Goal: Task Accomplishment & Management: Complete application form

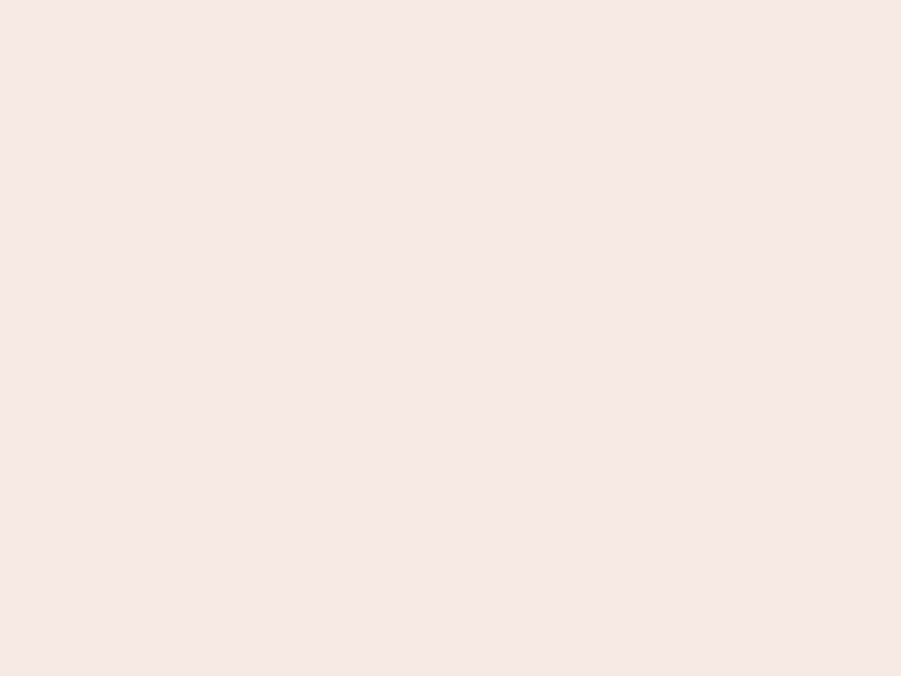
click at [451, 338] on nb-app "Almost there Thank you for registering for Newbook. Your account is under revie…" at bounding box center [450, 338] width 901 height 676
click at [451, 0] on nb-app "Almost there Thank you for registering for Newbook. Your account is under revie…" at bounding box center [450, 338] width 901 height 676
click at [481, 0] on nb-app "Almost there Thank you for registering for Newbook. Your account is under revie…" at bounding box center [450, 338] width 901 height 676
click at [451, 338] on nb-app "Almost there Thank you for registering for Newbook. Your account is under revie…" at bounding box center [450, 338] width 901 height 676
click at [451, 0] on nb-app "Almost there Thank you for registering for Newbook. Your account is under revie…" at bounding box center [450, 338] width 901 height 676
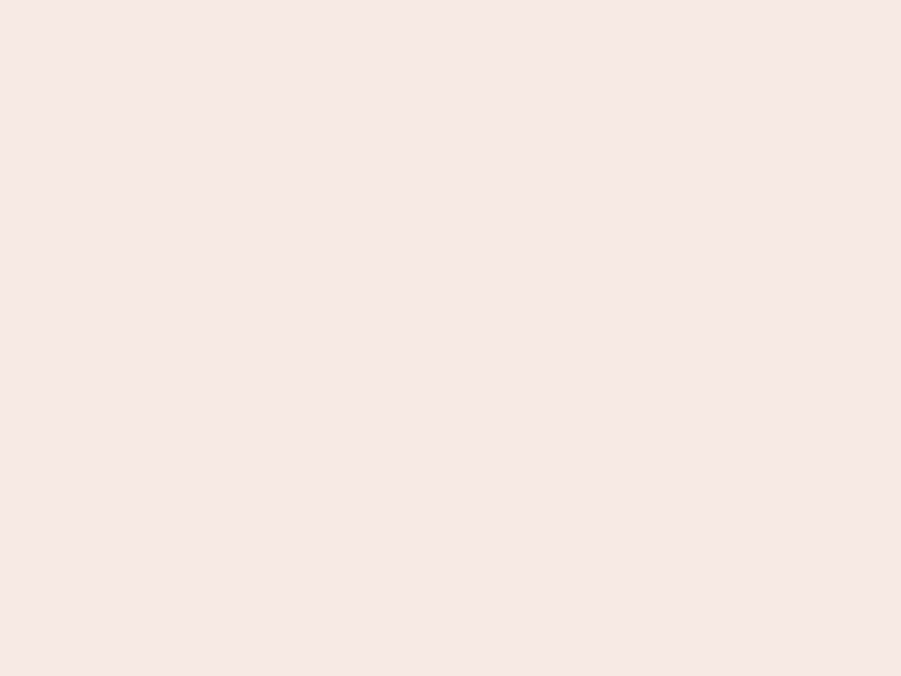
click at [315, 0] on nb-app "Almost there Thank you for registering for Newbook. Your account is under revie…" at bounding box center [450, 338] width 901 height 676
click at [451, 338] on nb-app "Almost there Thank you for registering for Newbook. Your account is under revie…" at bounding box center [450, 338] width 901 height 676
click at [451, 0] on nb-app "Almost there Thank you for registering for Newbook. Your account is under revie…" at bounding box center [450, 338] width 901 height 676
click at [315, 0] on nb-app "Almost there Thank you for registering for Newbook. Your account is under revie…" at bounding box center [450, 338] width 901 height 676
click at [451, 338] on nb-app "Almost there Thank you for registering for Newbook. Your account is under revie…" at bounding box center [450, 338] width 901 height 676
